Goal: Transaction & Acquisition: Purchase product/service

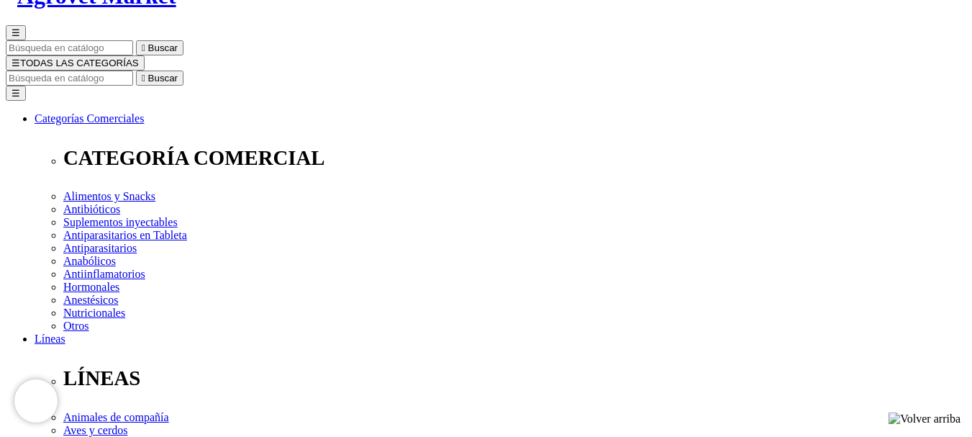
scroll to position [144, 0]
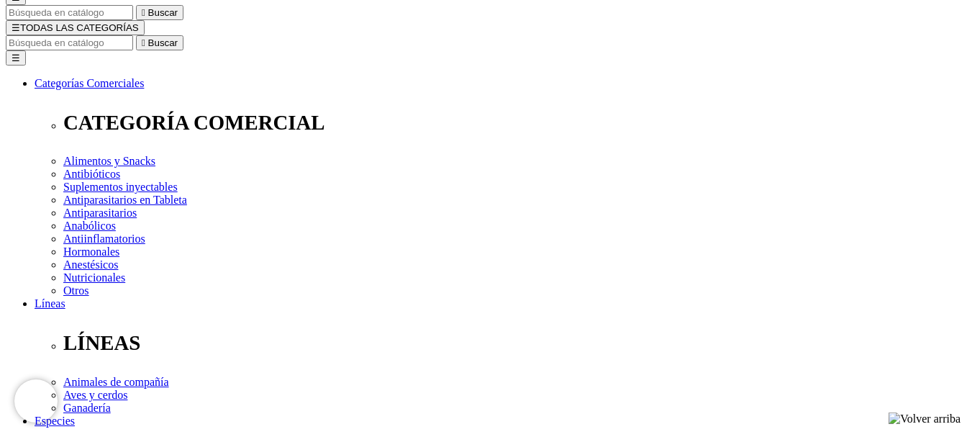
select select "2"
select select "3"
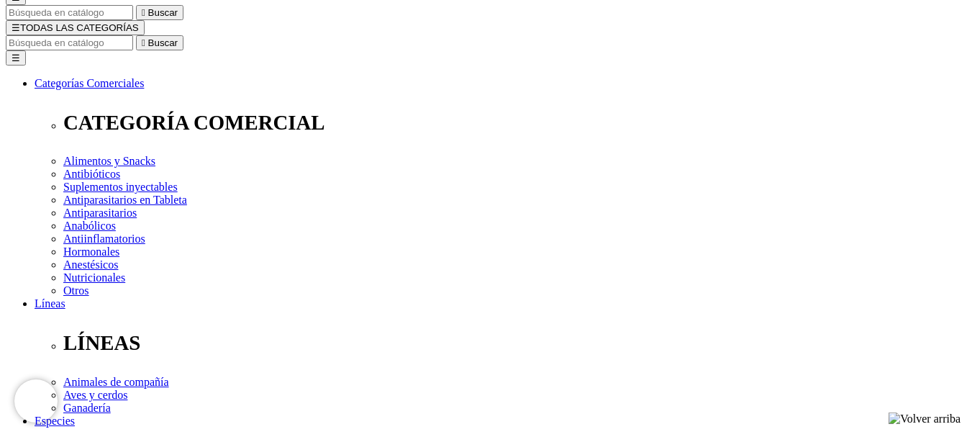
select select "4"
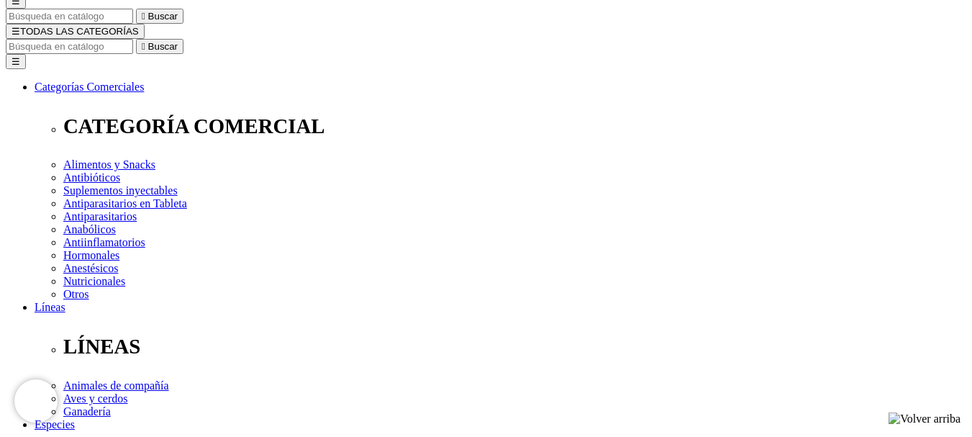
scroll to position [144, 0]
